Goal: Information Seeking & Learning: Learn about a topic

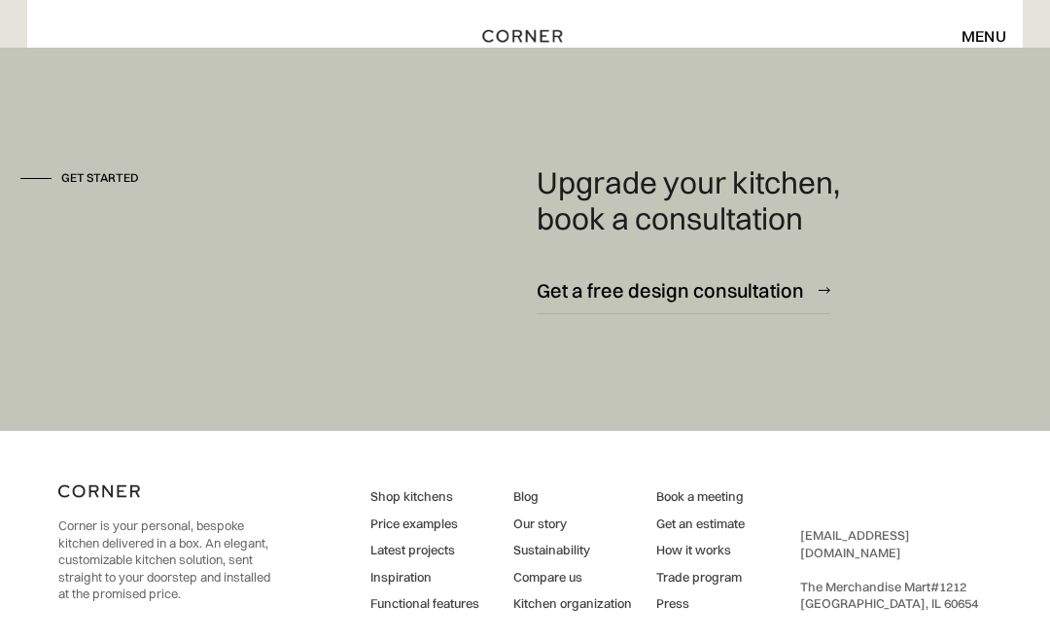
scroll to position [12372, 0]
